Goal: Task Accomplishment & Management: Complete application form

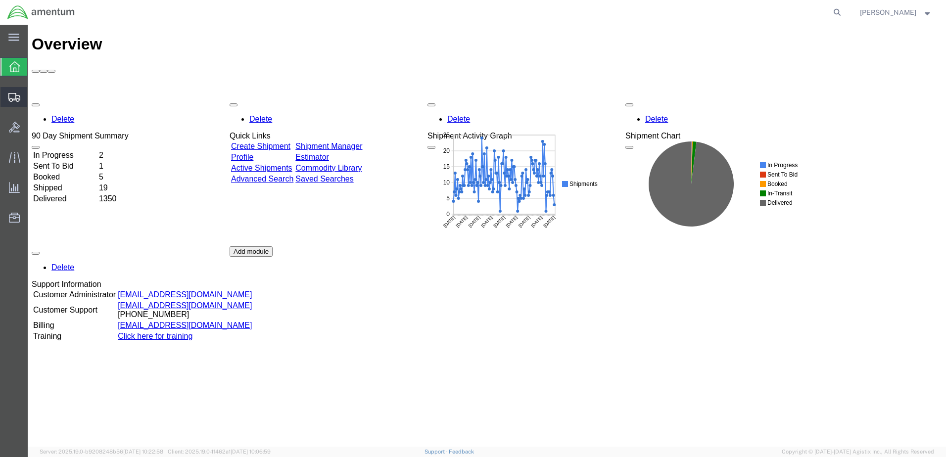
click at [0, 0] on span "Create Shipment" at bounding box center [0, 0] width 0 height 0
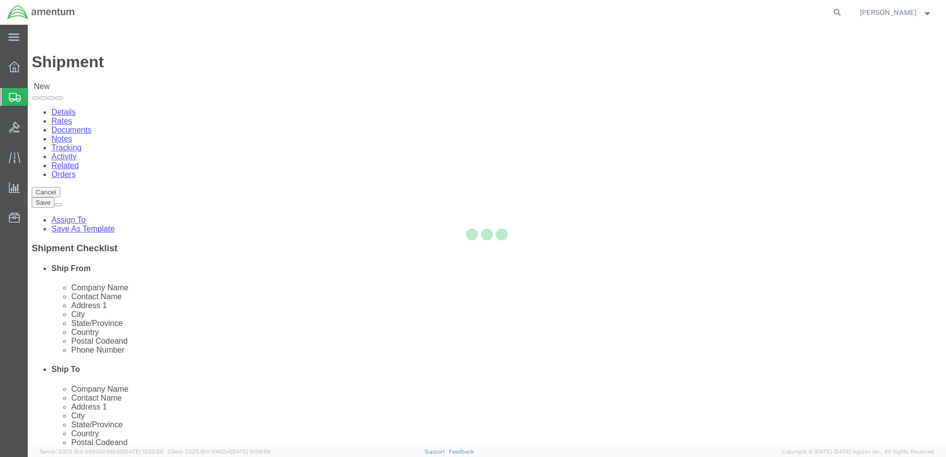
select select
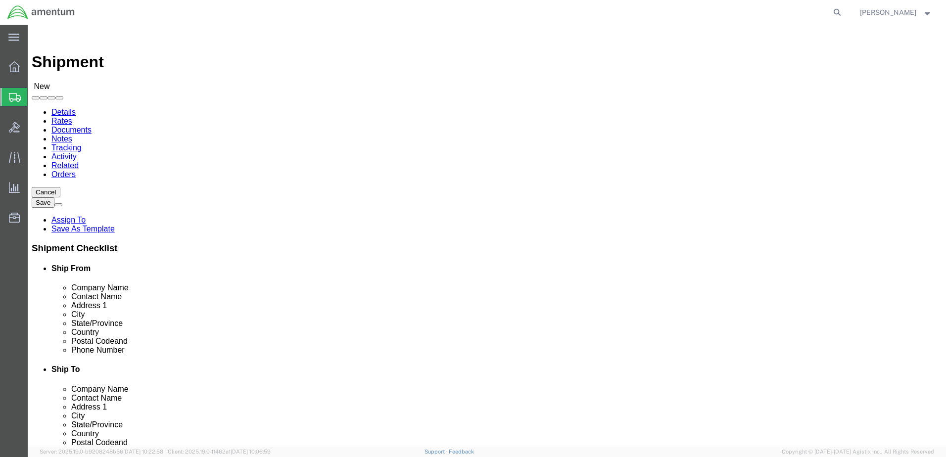
select select "MYPROFILE"
select select "[GEOGRAPHIC_DATA]"
click input "text"
type input "m"
type input "MO-AVCRAD"
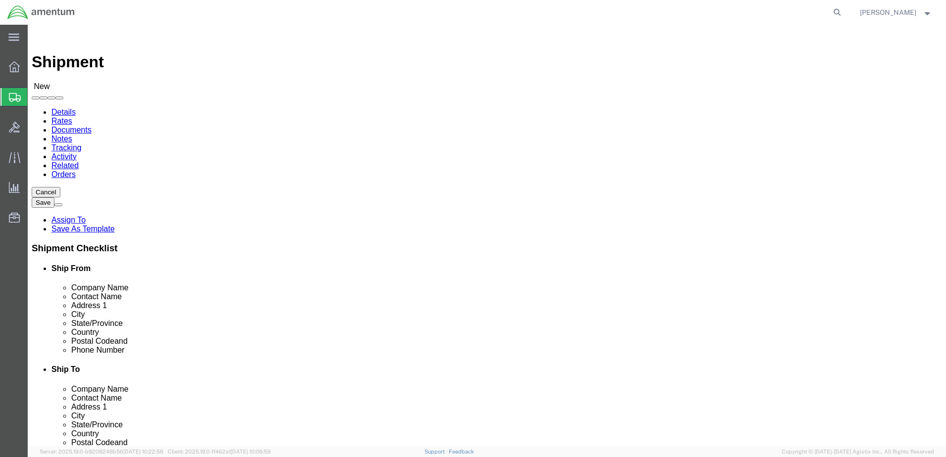
type input "t"
type input "[PERSON_NAME]"
drag, startPoint x: 521, startPoint y: 224, endPoint x: 527, endPoint y: 226, distance: 5.8
type input "[STREET_ADDRESS]"
type input "[GEOGRAPHIC_DATA]"
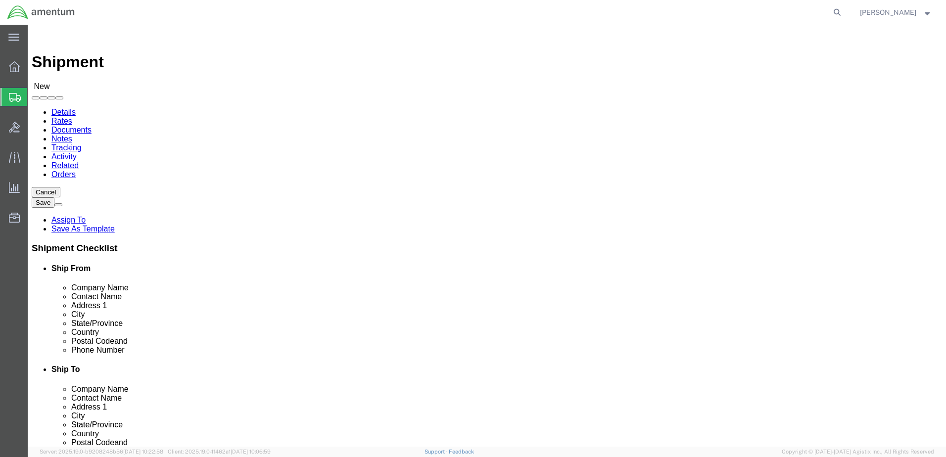
click div "- MO-TASMG C/O Avionics Supervisor - ([PERSON_NAME]) [STREET_ADDRESS]"
select select "MO"
type input "[GEOGRAPHIC_DATA]"
click input "[PERSON_NAME]"
type input "P"
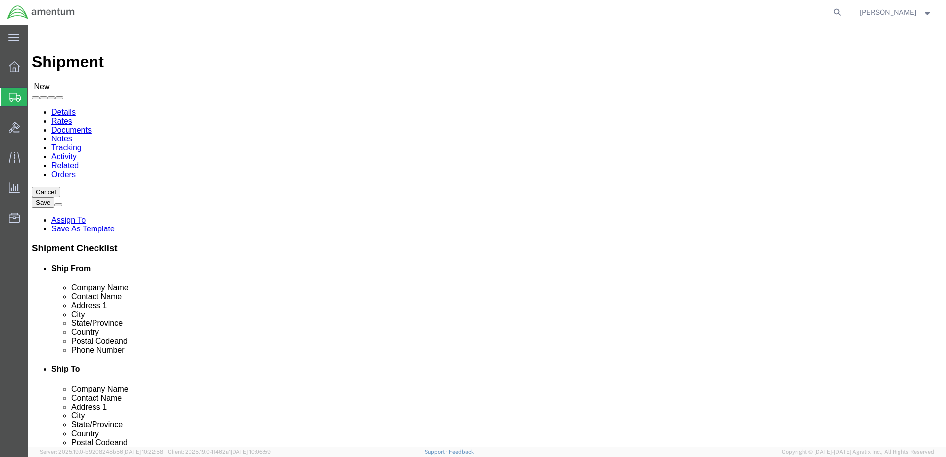
type input "[PERSON_NAME]"
click input "text"
type input "c"
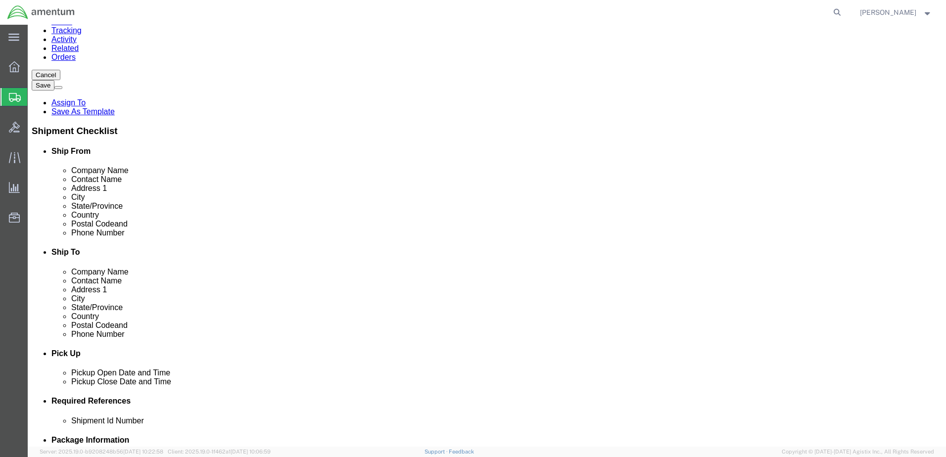
scroll to position [148, 0]
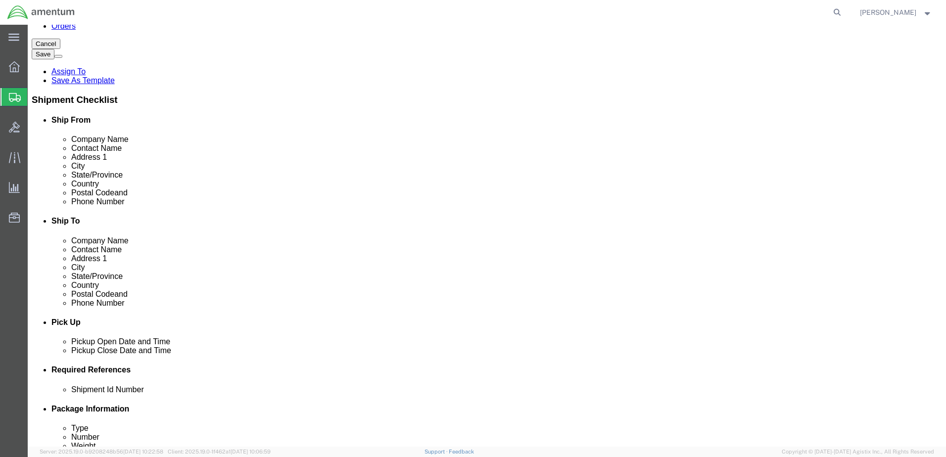
type input "[PERSON_NAME][EMAIL_ADDRESS][DOMAIN_NAME]"
click div "ADDITIONAL INFORMATION"
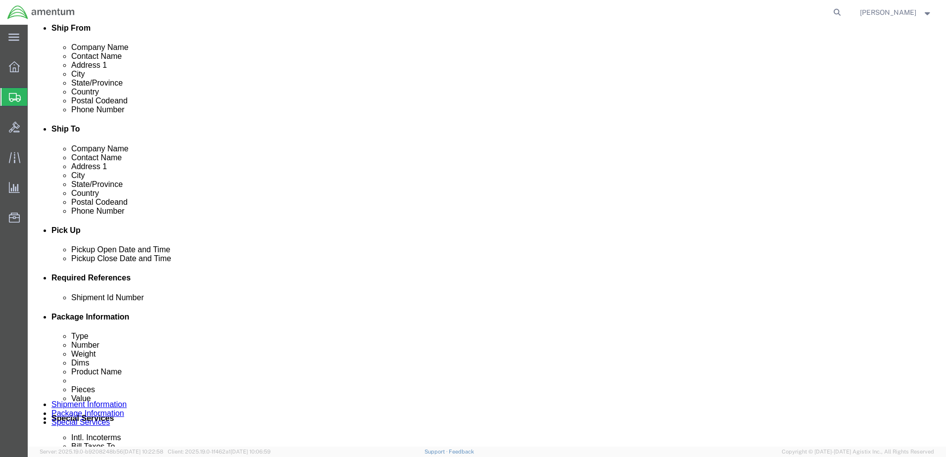
scroll to position [247, 0]
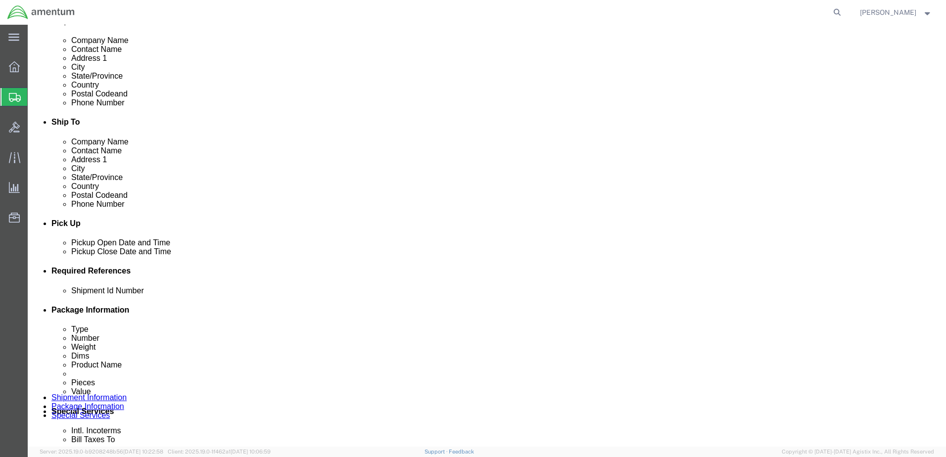
click div "[DATE] 8:00 AM"
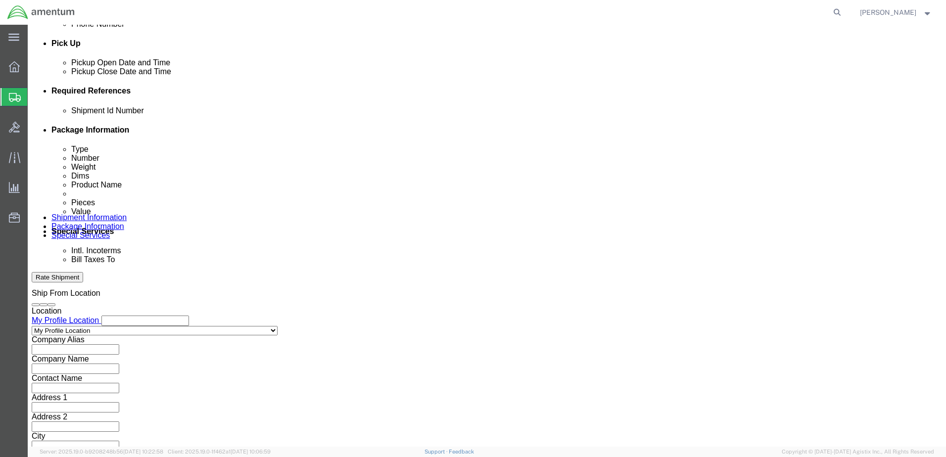
type input "2:30 PM"
click button "Apply"
click input "text"
type input "92225"
click button "Add reference"
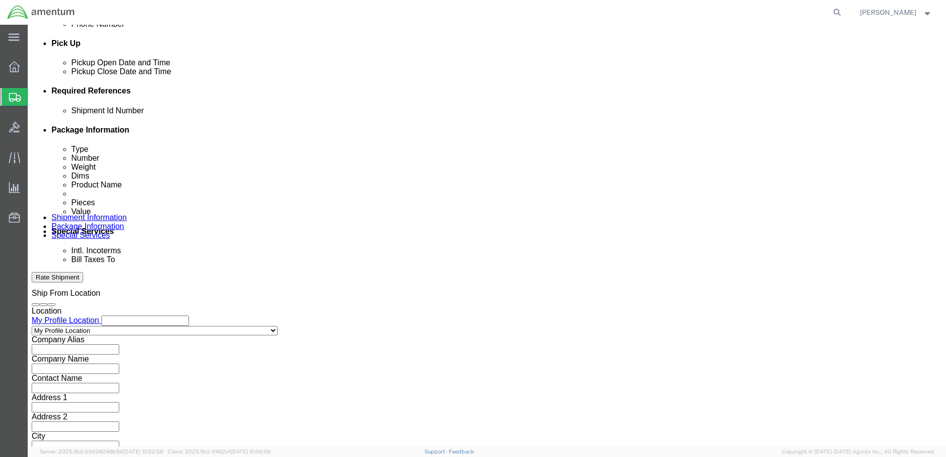
click select "Select Account Type Activity ID Airline Appointment Number ASN Batch Request # …"
select select "DEPT"
click select "Select Account Type Activity ID Airline Appointment Number ASN Batch Request # …"
click button "Add reference"
click select "Select Account Type Activity ID Airline Appointment Number ASN Batch Request # …"
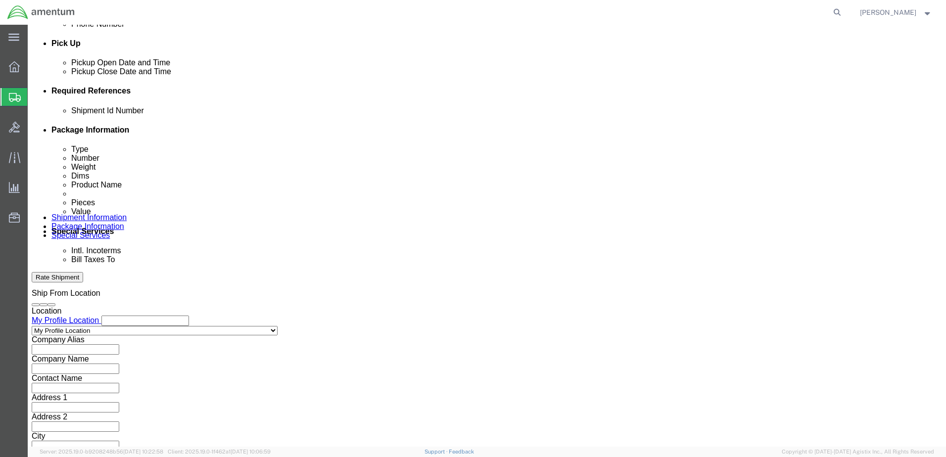
select select "CUSTREF"
click select "Select Account Type Activity ID Airline Appointment Number ASN Batch Request # …"
click input "text"
type input "PAYBACK/H60"
click select "Select Air Less than Truckload Multi-Leg Ocean Freight Rail Small Parcel Truckl…"
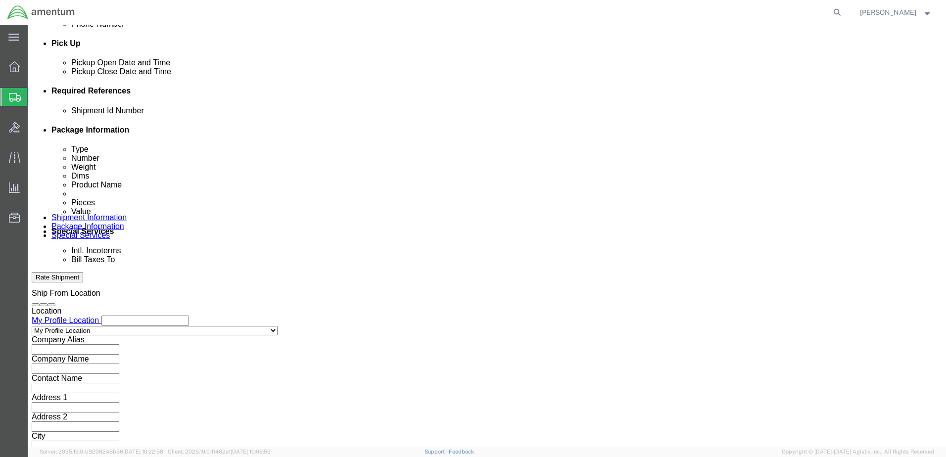
select select "SMAL"
click select "Select Air Less than Truckload Multi-Leg Ocean Freight Rail Small Parcel Truckl…"
click button "Continue"
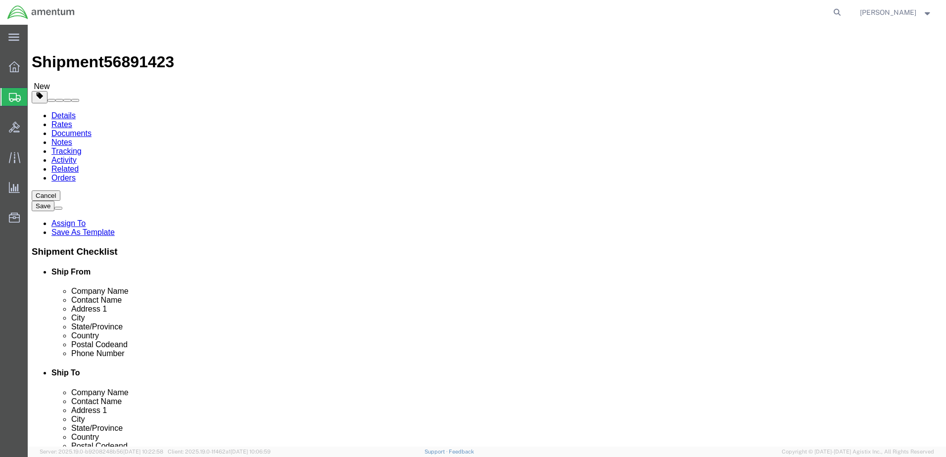
click select "Select Bale(s) Basket(s) Bolt(s) Bottle(s) Buckets Bulk Bundle(s) Can(s) Cardbo…"
select select "ENV"
click select "Select Bale(s) Basket(s) Bolt(s) Bottle(s) Buckets Bulk Bundle(s) Can(s) Cardbo…"
type input "9.50"
type input "12.50"
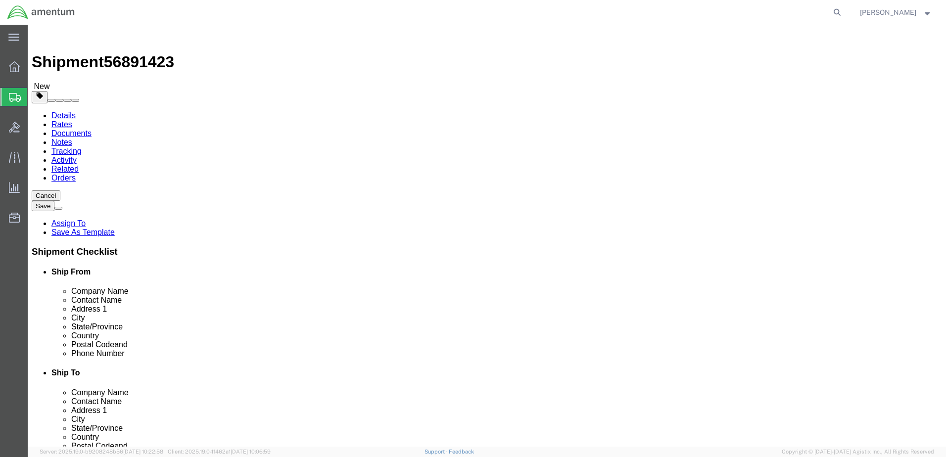
type input "0.25"
type input "1"
click link "Add Content"
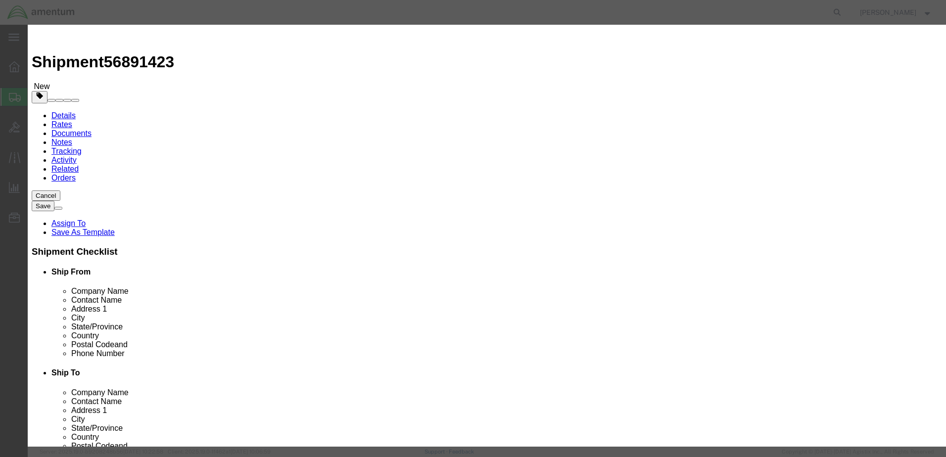
click input "text"
type input "n"
type input "NUT"
type input "12"
type input "148.92"
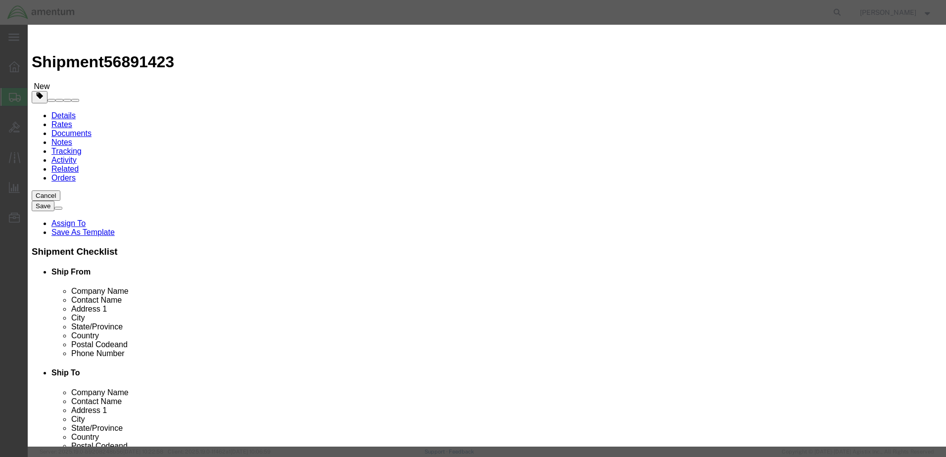
click button "Save & Close"
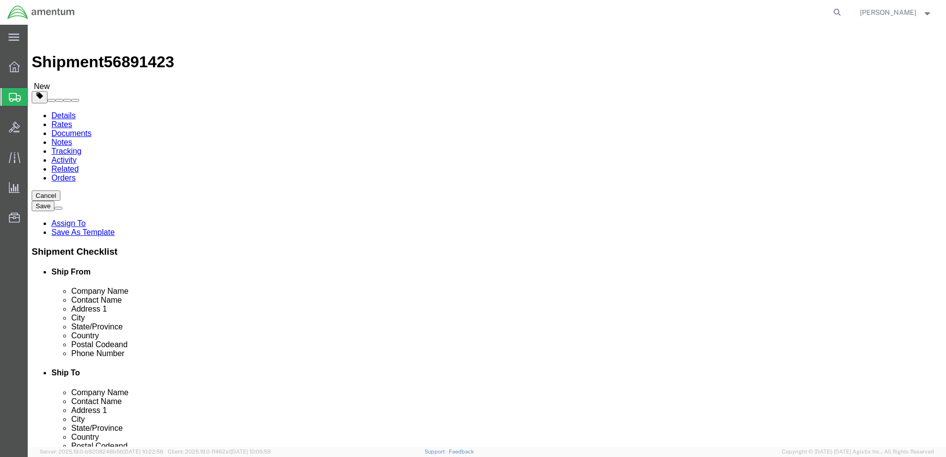
click button "Continue"
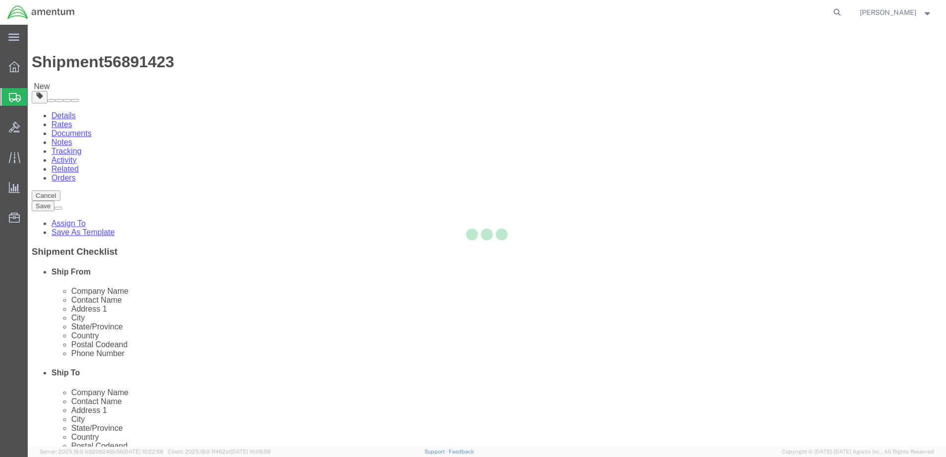
select select
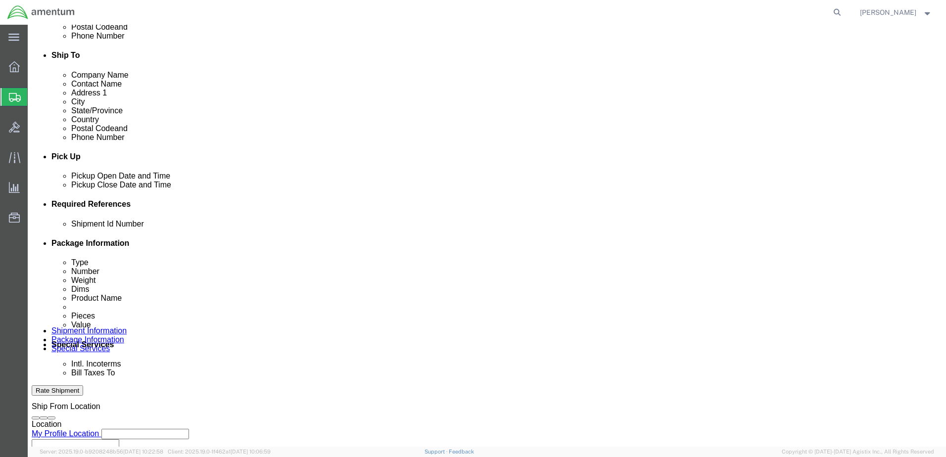
scroll to position [346, 0]
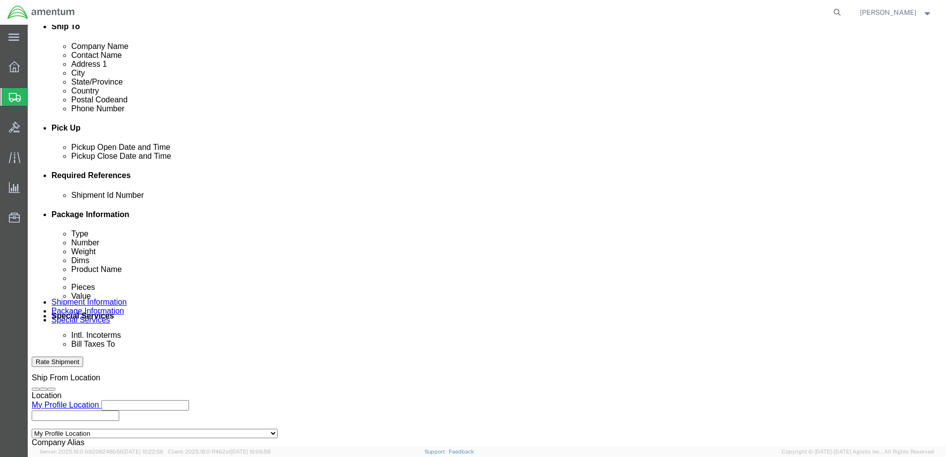
click select "Select Buyer Cost Center Department Operations Number Order Number Sales Person"
select select "COSTCENTER"
click select "Select Buyer Cost Center Department Operations Number Order Number Sales Person"
type input "6118.03.03.2219.000.elp.0000"
click select "Select Recipient Account Sender/Shipper Third Party Account"
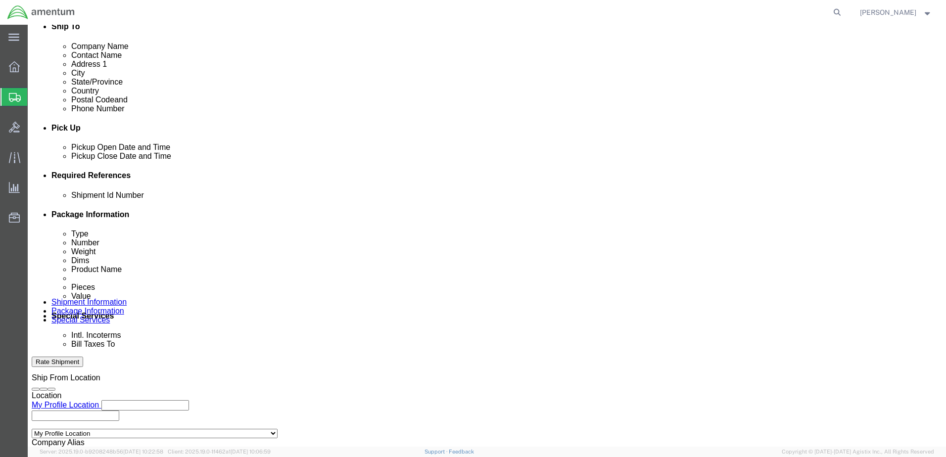
select select "SHIP"
click select "Select Recipient Account Sender/Shipper Third Party Account"
select select
click select "Select Recipient Account Sender/Shipper Third Party Account"
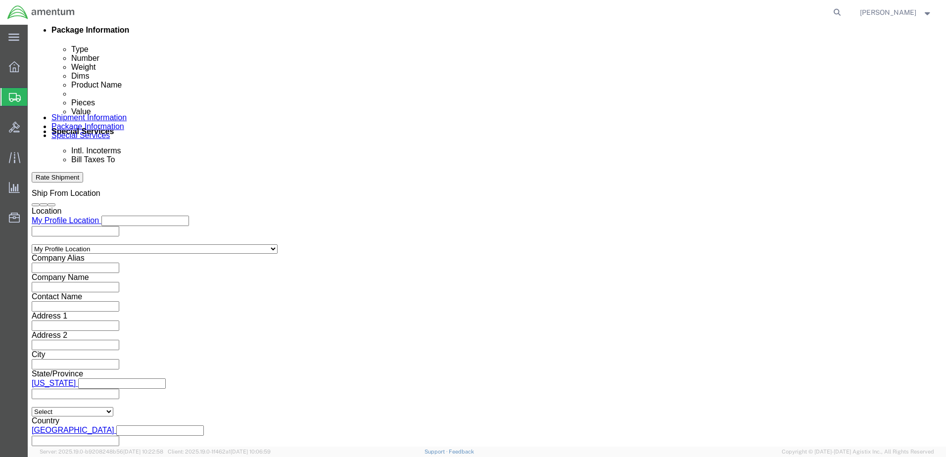
scroll to position [544, 0]
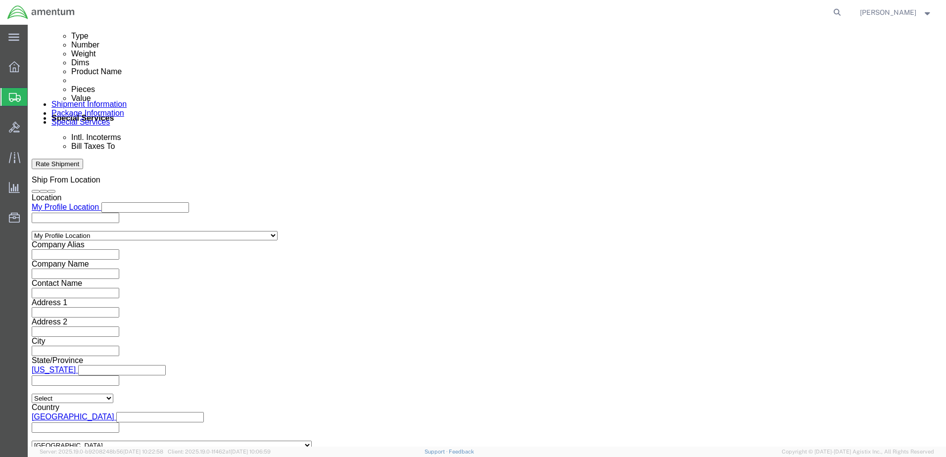
click input "text"
type input "[PERSON_NAME][EMAIL_ADDRESS][PERSON_NAME][DOMAIN_NAME]"
click input "text"
type input "[PERSON_NAME]"
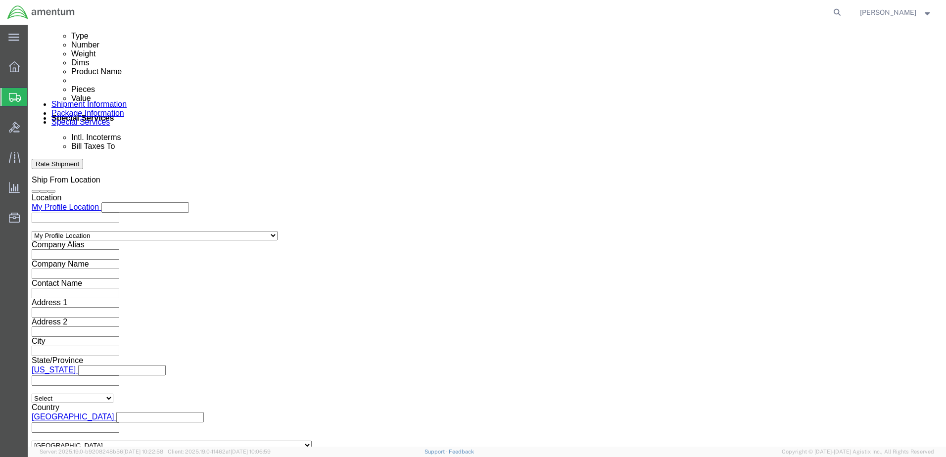
type input "[PERSON_NAME][EMAIL_ADDRESS][PERSON_NAME][DOMAIN_NAME],[PERSON_NAME][DOMAIN_NAM…"
type input "glad"
type input "[PERSON_NAME][EMAIL_ADDRESS][PERSON_NAME][DOMAIN_NAME],[PERSON_NAME][DOMAIN_NAM…"
type input "[PERSON_NAME][EMAIL_ADDRESS][PERSON_NAME][DOMAIN_NAME]"
type input "[PERSON_NAME][EMAIL_ADDRESS][PERSON_NAME][DOMAIN_NAME],[PERSON_NAME][DOMAIN_NAM…"
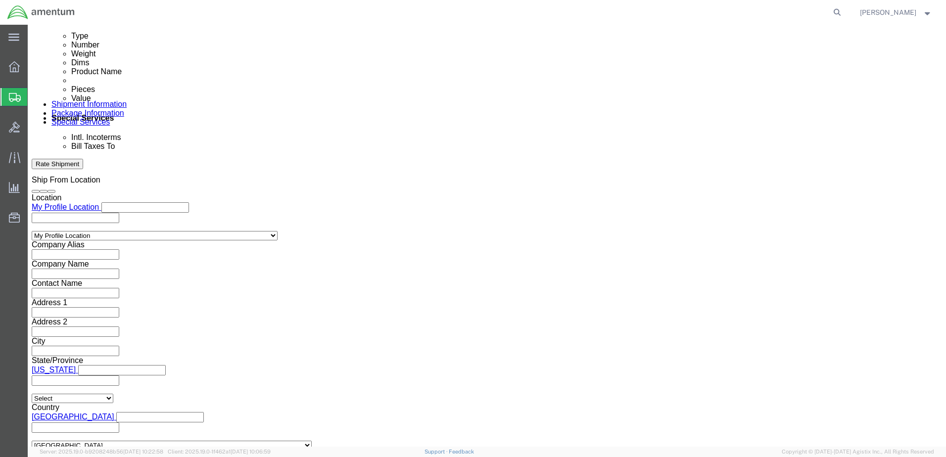
click button "Rate Shipment"
select select "49939"
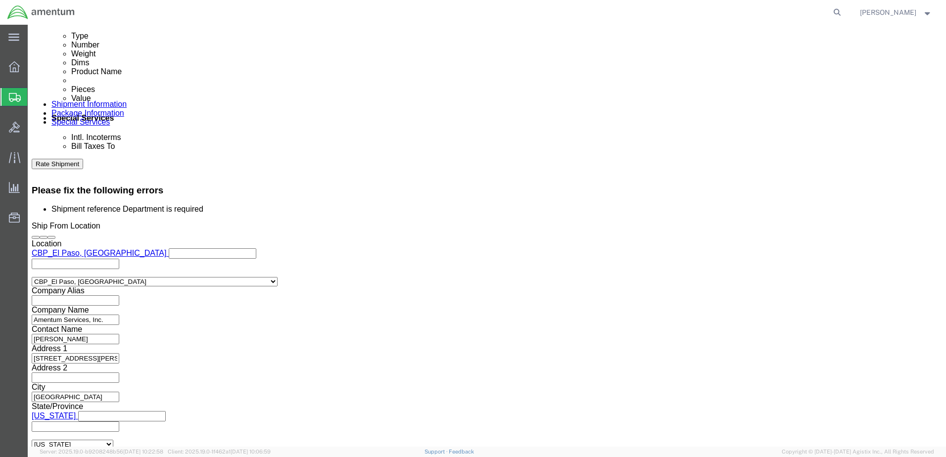
scroll to position [468, 0]
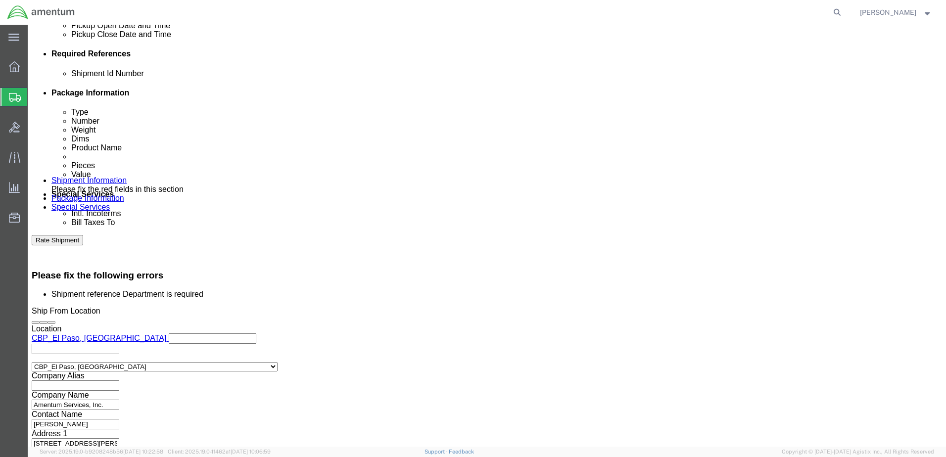
click icon
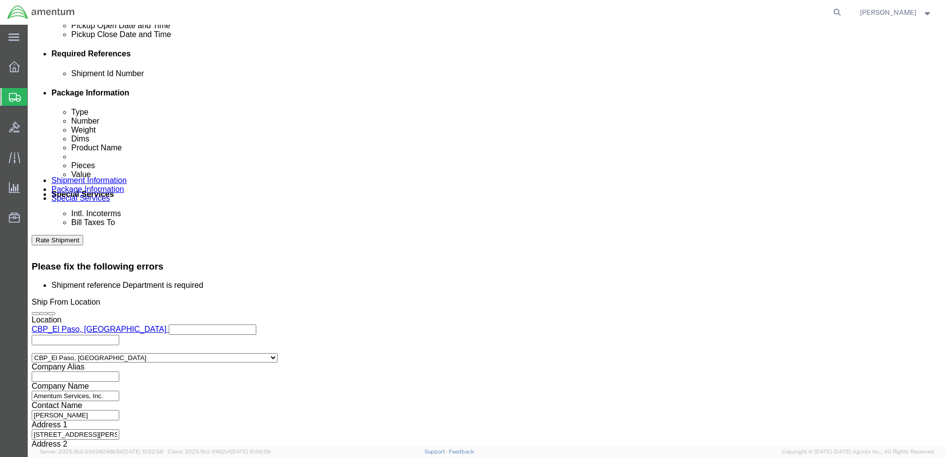
click input "92225"
click div "Department"
click input "text"
type input "CBP"
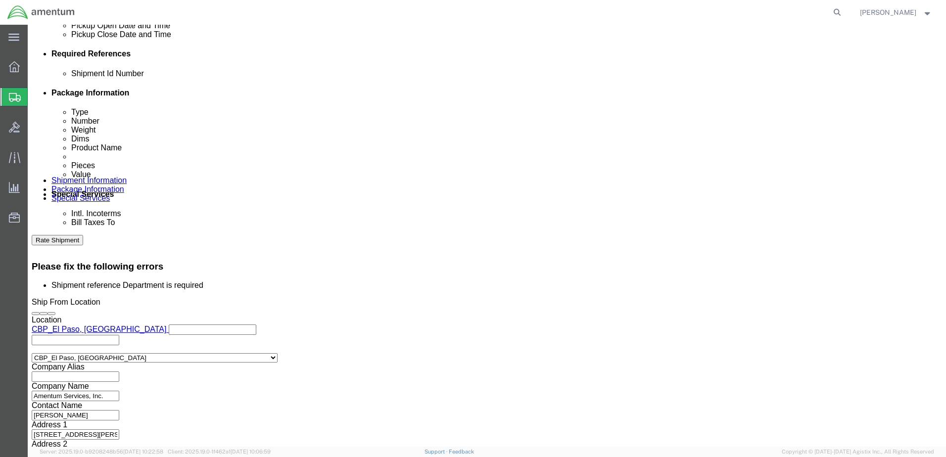
click button "Rate Shipment"
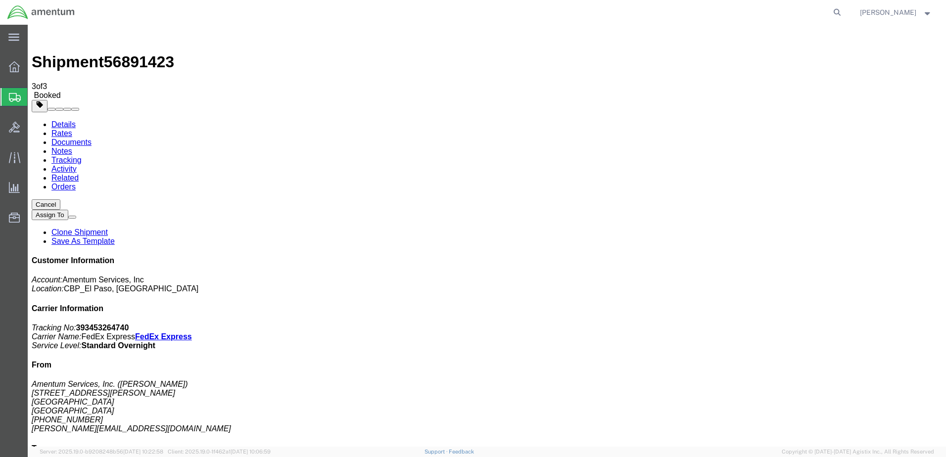
click at [63, 120] on link "Details" at bounding box center [63, 124] width 24 height 8
click link "Schedule pickup request"
click at [930, 12] on strong "button" at bounding box center [928, 11] width 9 height 3
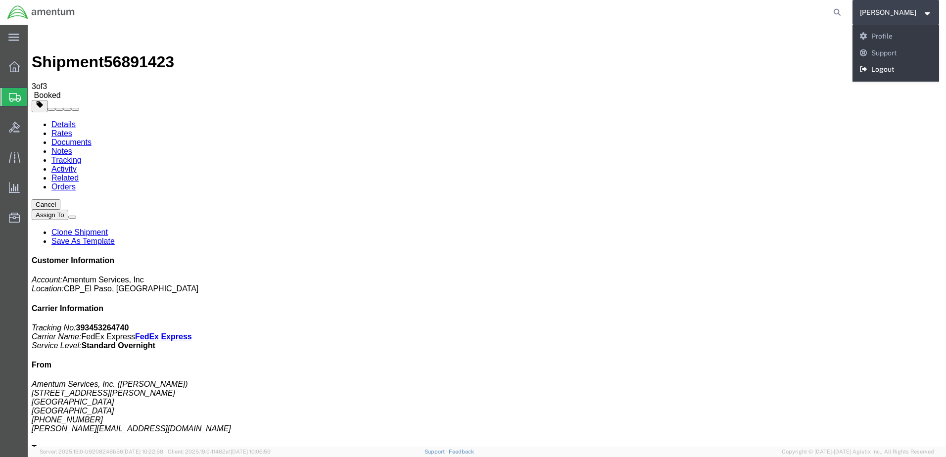
click at [871, 72] on link "Logout" at bounding box center [896, 69] width 87 height 17
